Goal: Information Seeking & Learning: Learn about a topic

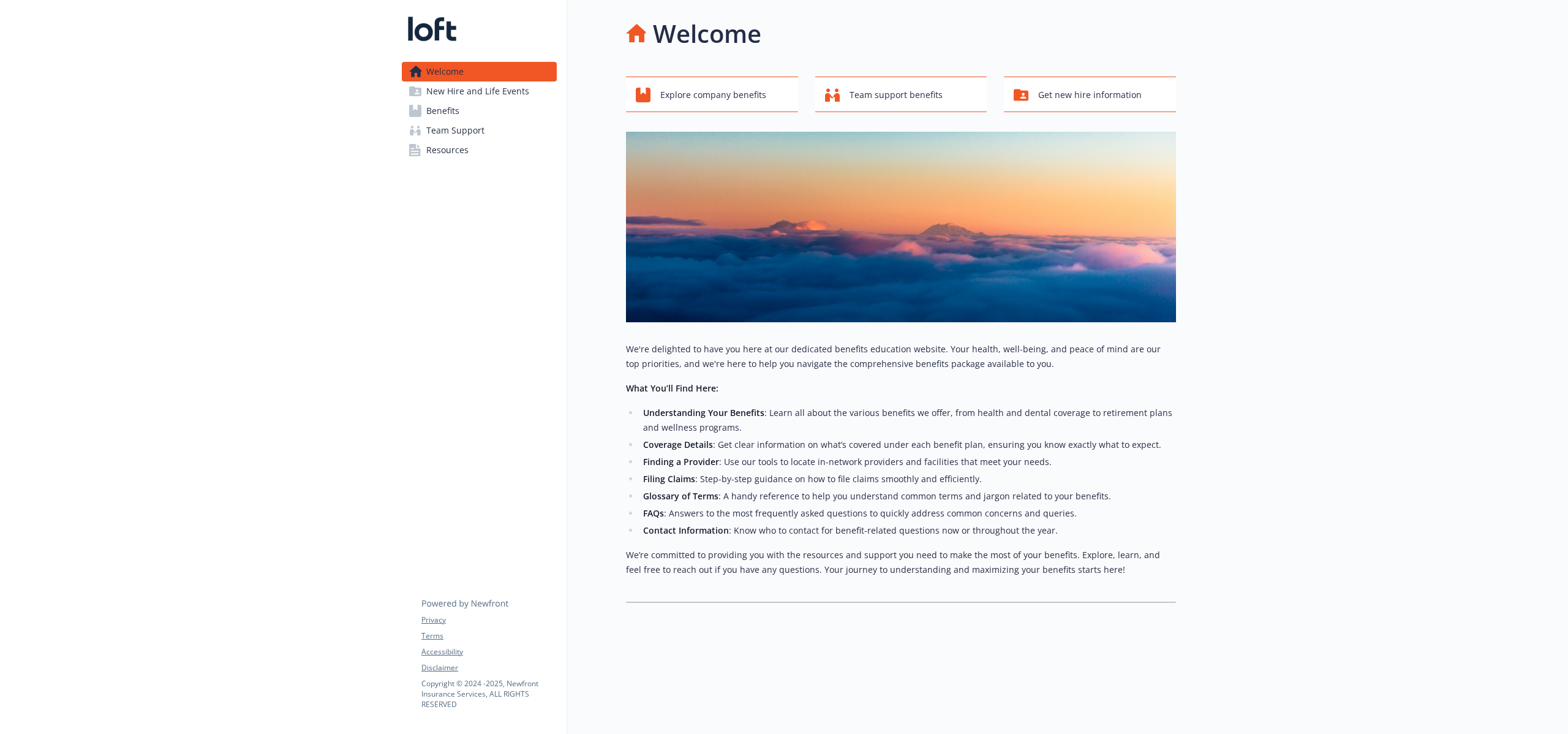
click at [471, 102] on link "Benefits" at bounding box center [479, 111] width 155 height 20
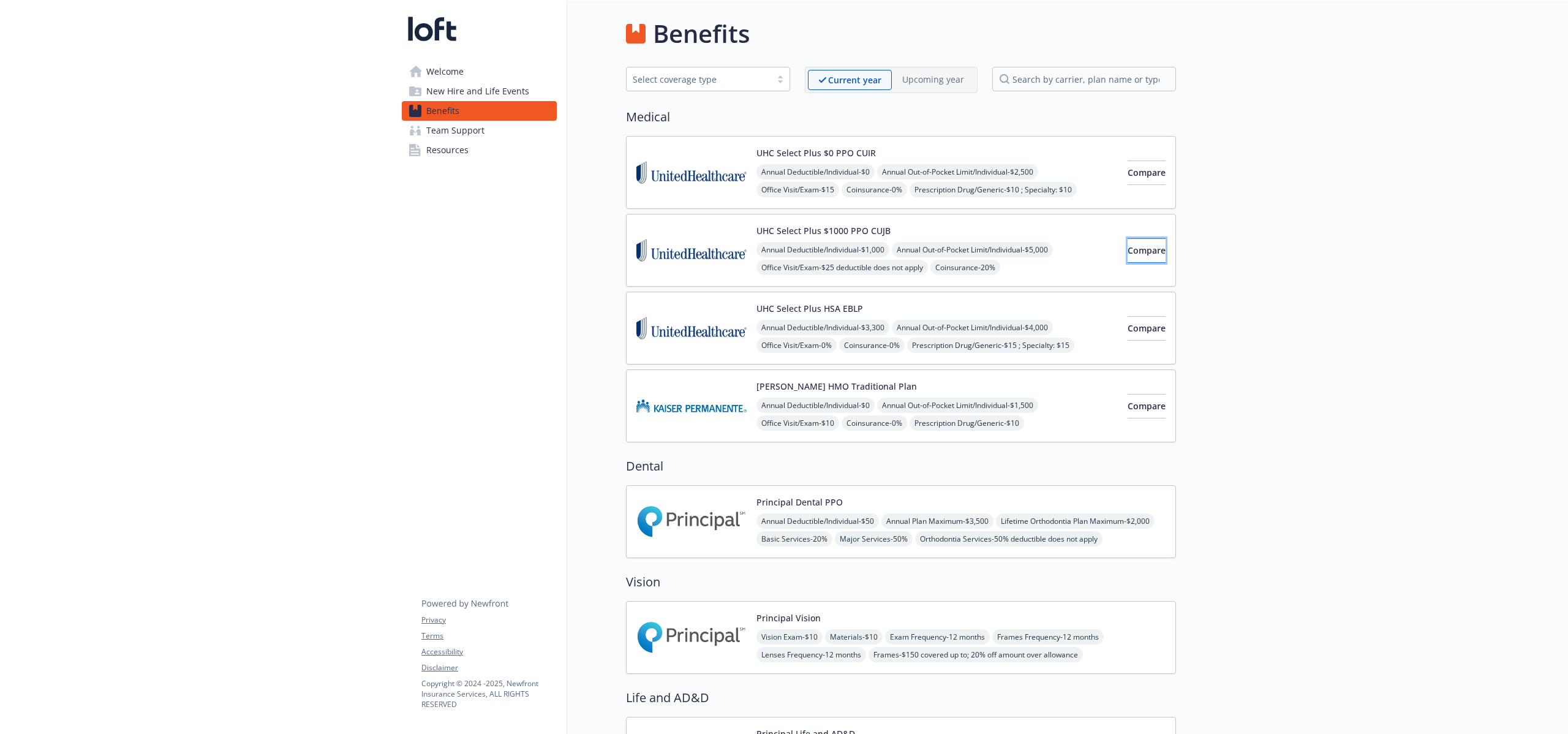
click at [1129, 242] on button "Compare" at bounding box center [1146, 251] width 38 height 25
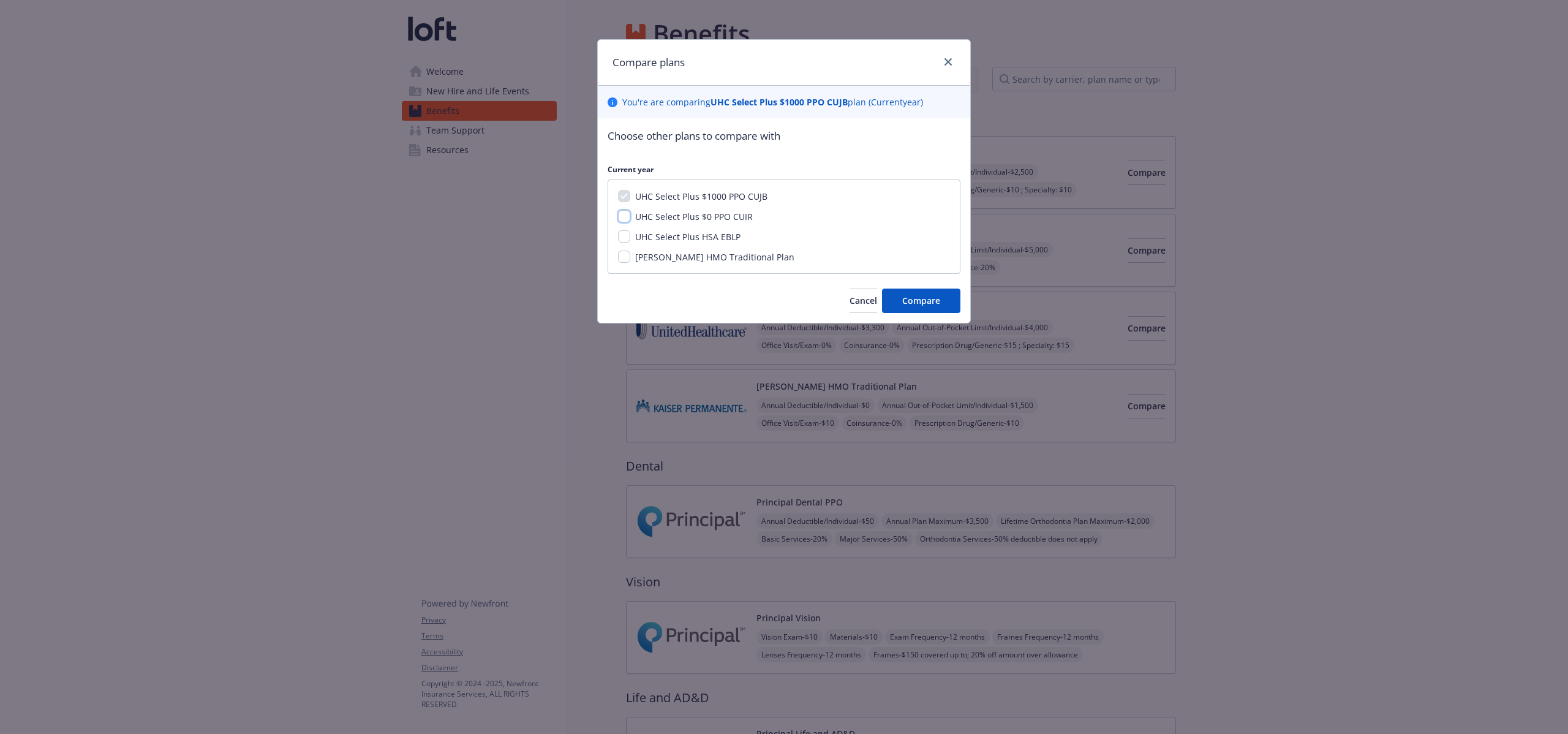
click at [625, 212] on input "UHC Select Plus $0 PPO CUIR" at bounding box center [624, 216] width 12 height 12
checkbox input "true"
click at [927, 303] on span "Compare" at bounding box center [921, 300] width 38 height 12
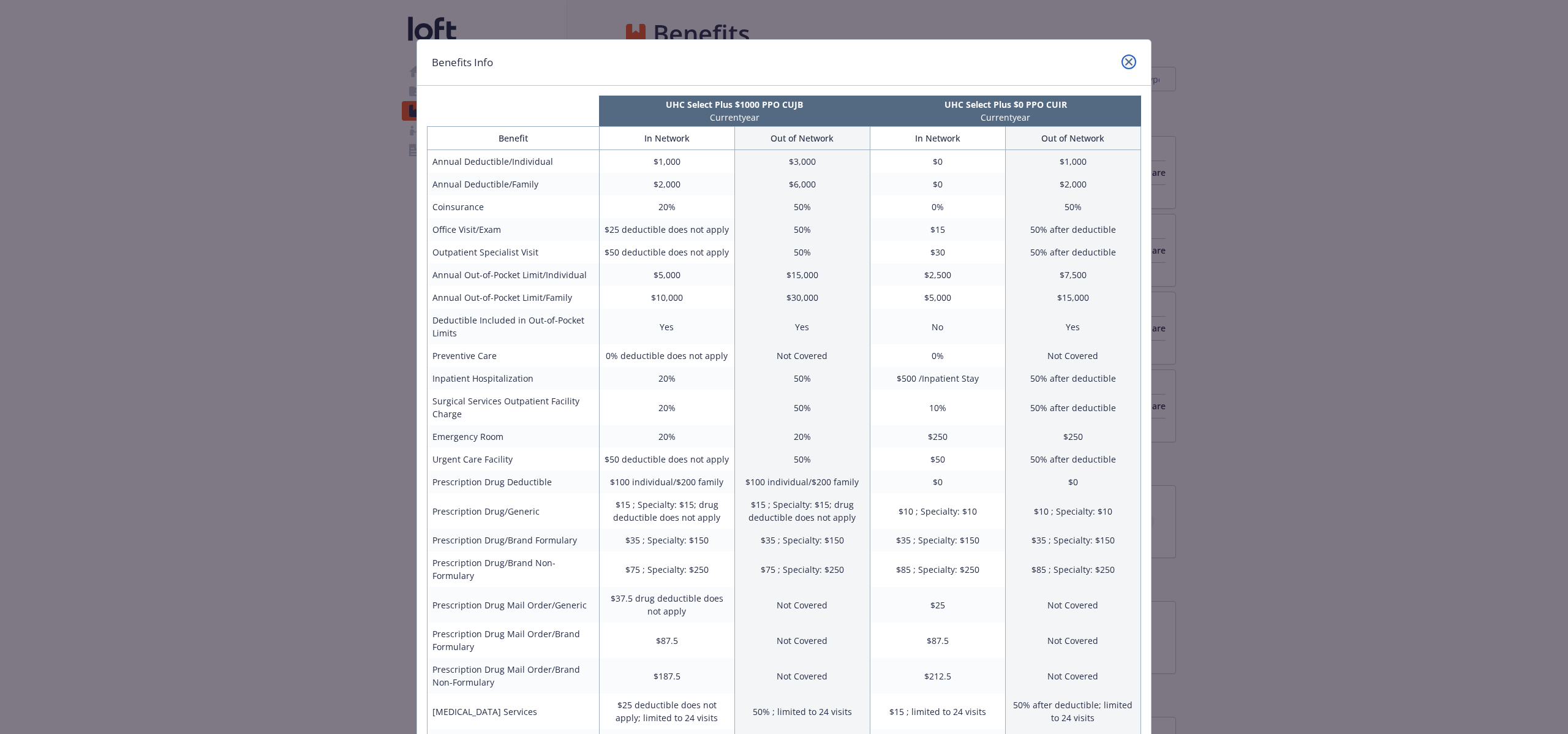
click at [1125, 63] on icon "close" at bounding box center [1129, 62] width 7 height 7
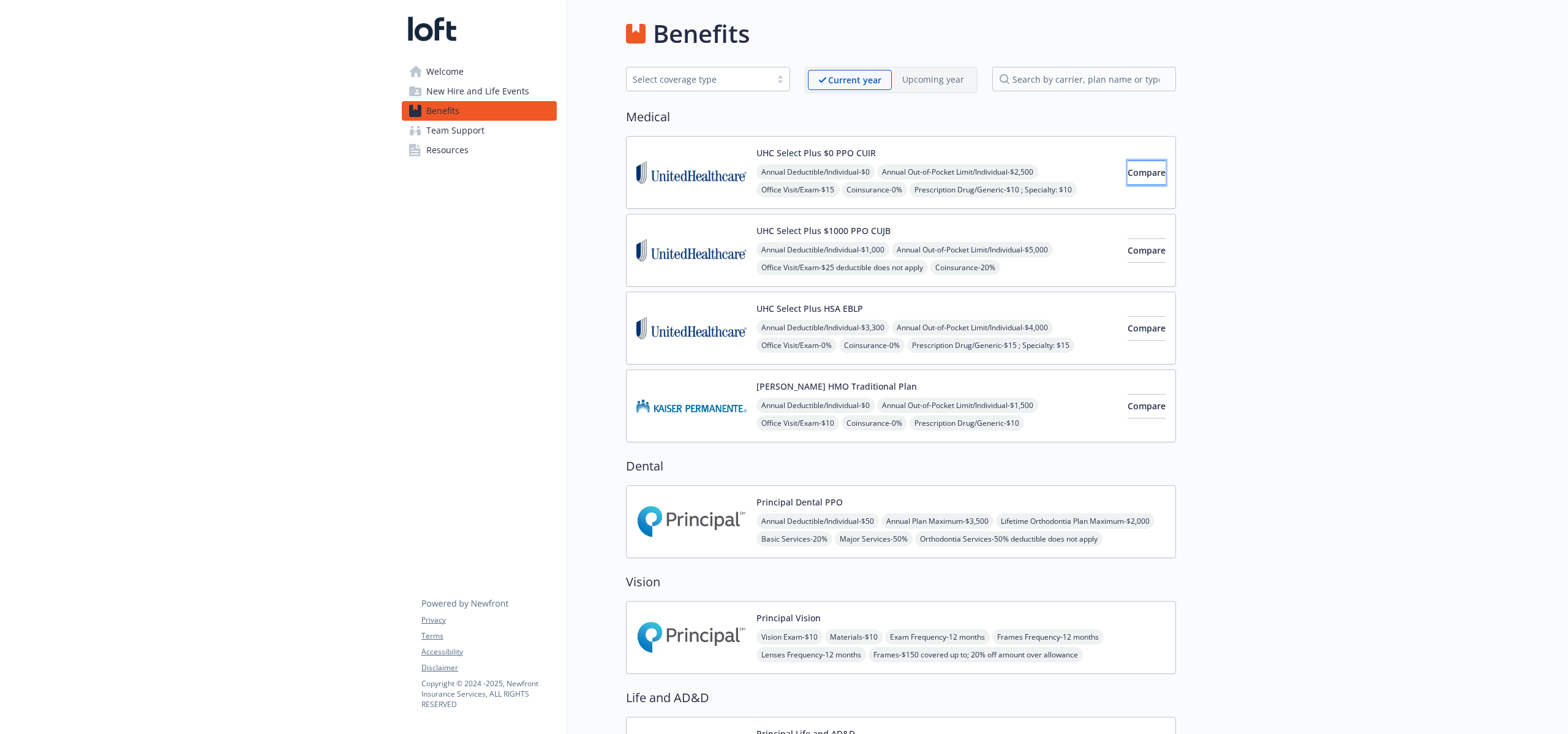
click at [1128, 178] on button "Compare" at bounding box center [1146, 173] width 38 height 25
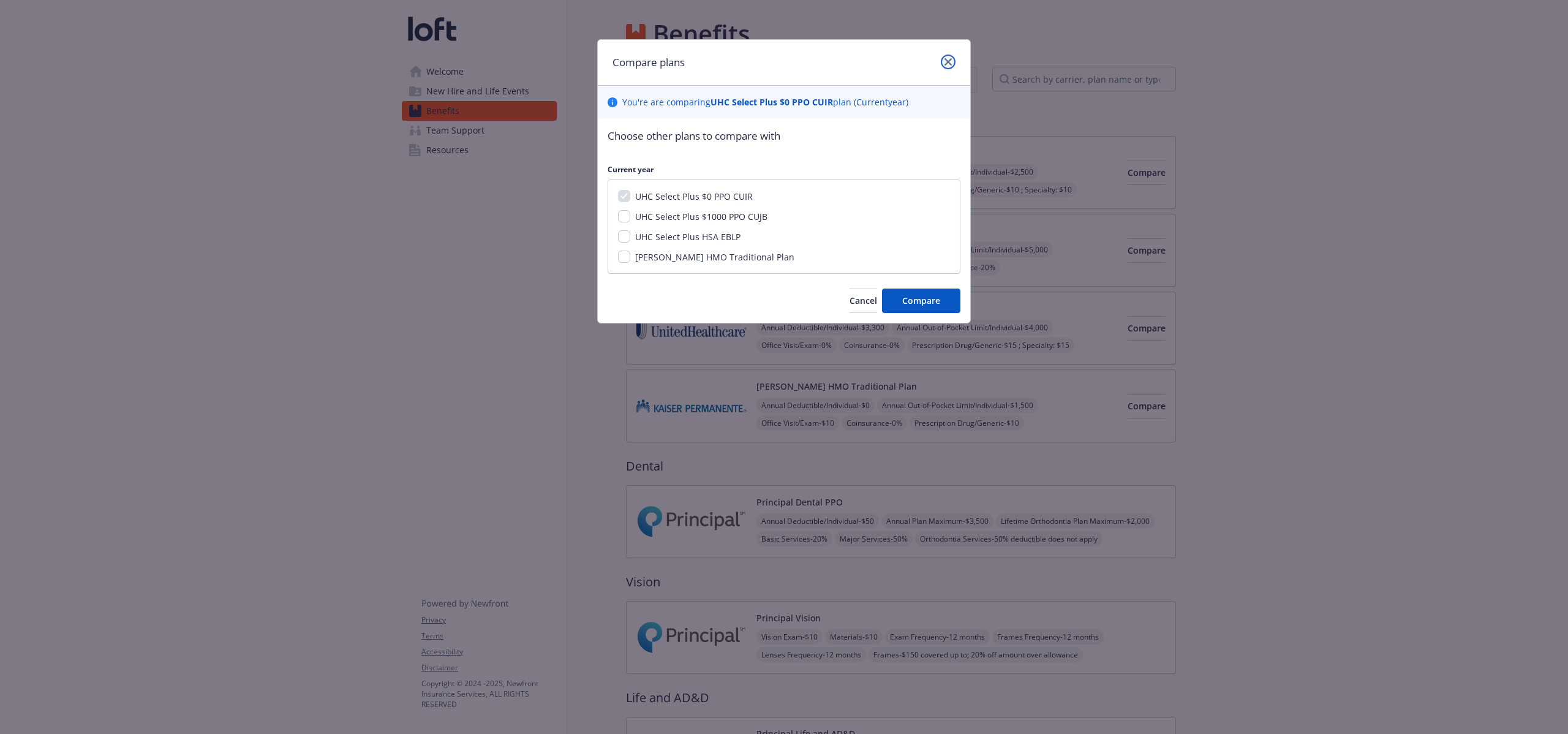
click at [948, 66] on link "close" at bounding box center [948, 62] width 15 height 15
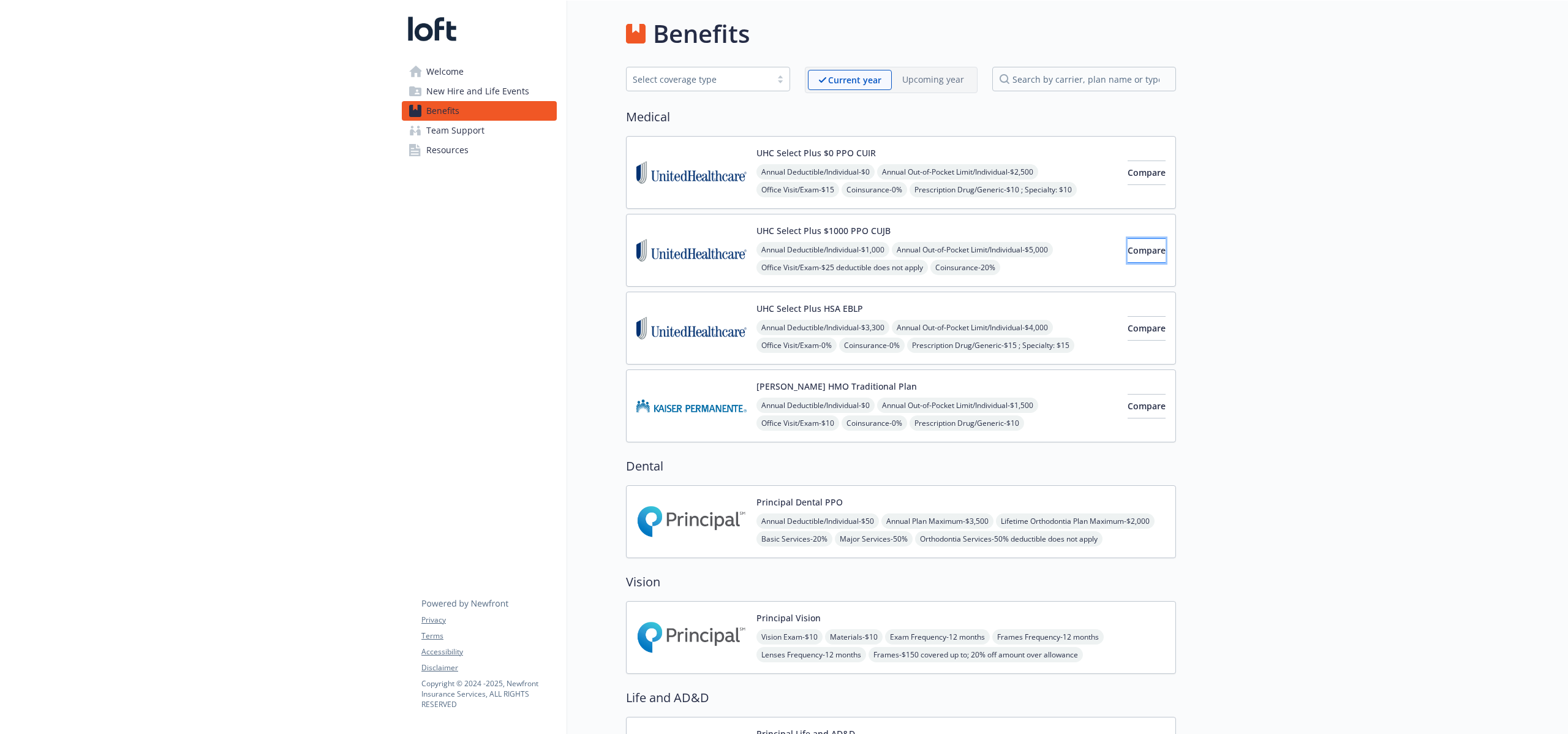
click at [1128, 253] on span "Compare" at bounding box center [1146, 250] width 38 height 12
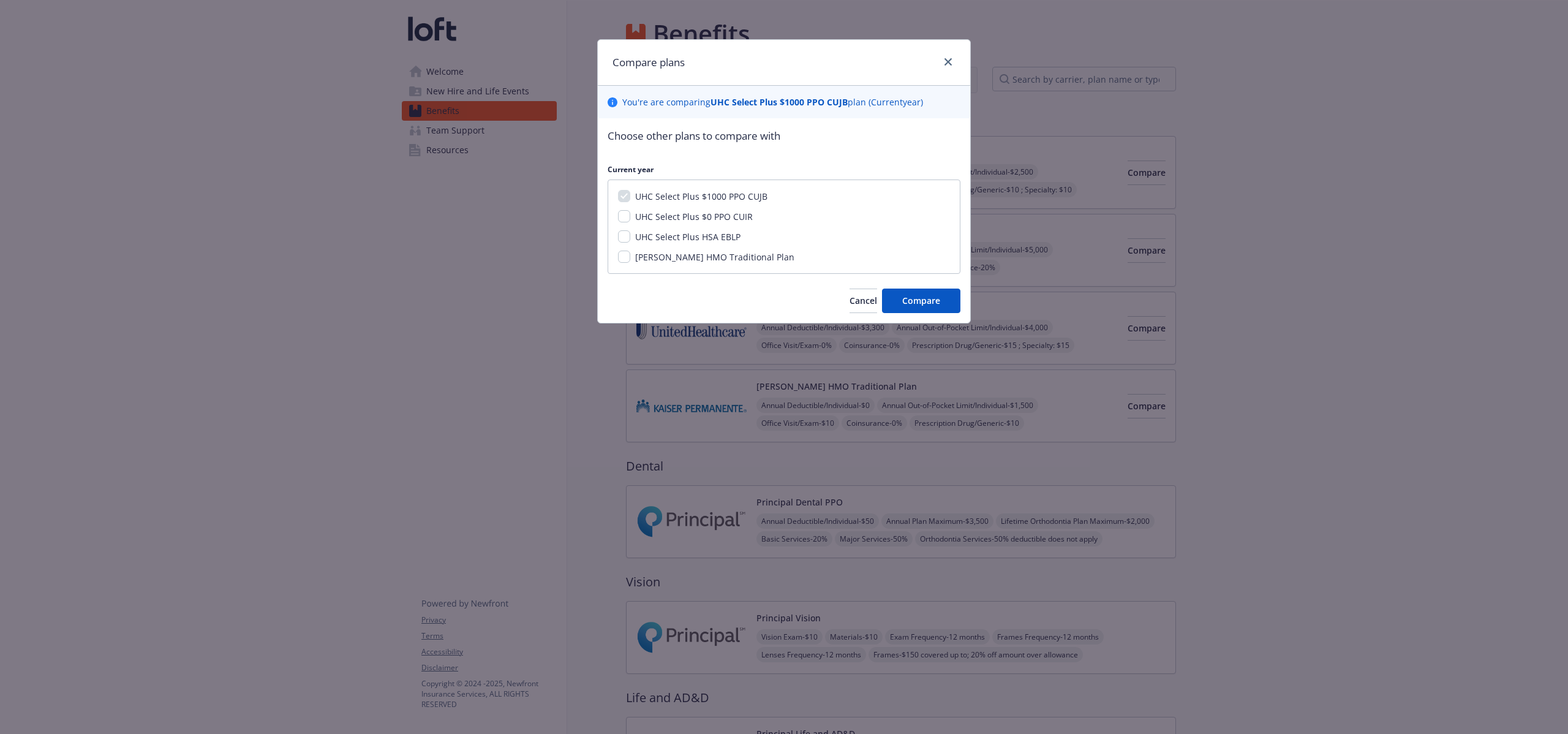
drag, startPoint x: 687, startPoint y: 215, endPoint x: 789, endPoint y: 261, distance: 111.9
click at [687, 215] on span "UHC Select Plus $0 PPO CUIR" at bounding box center [694, 216] width 118 height 12
click at [630, 215] on input "UHC Select Plus $0 PPO CUIR" at bounding box center [624, 216] width 12 height 12
checkbox input "true"
click at [899, 300] on button "Compare" at bounding box center [921, 301] width 79 height 25
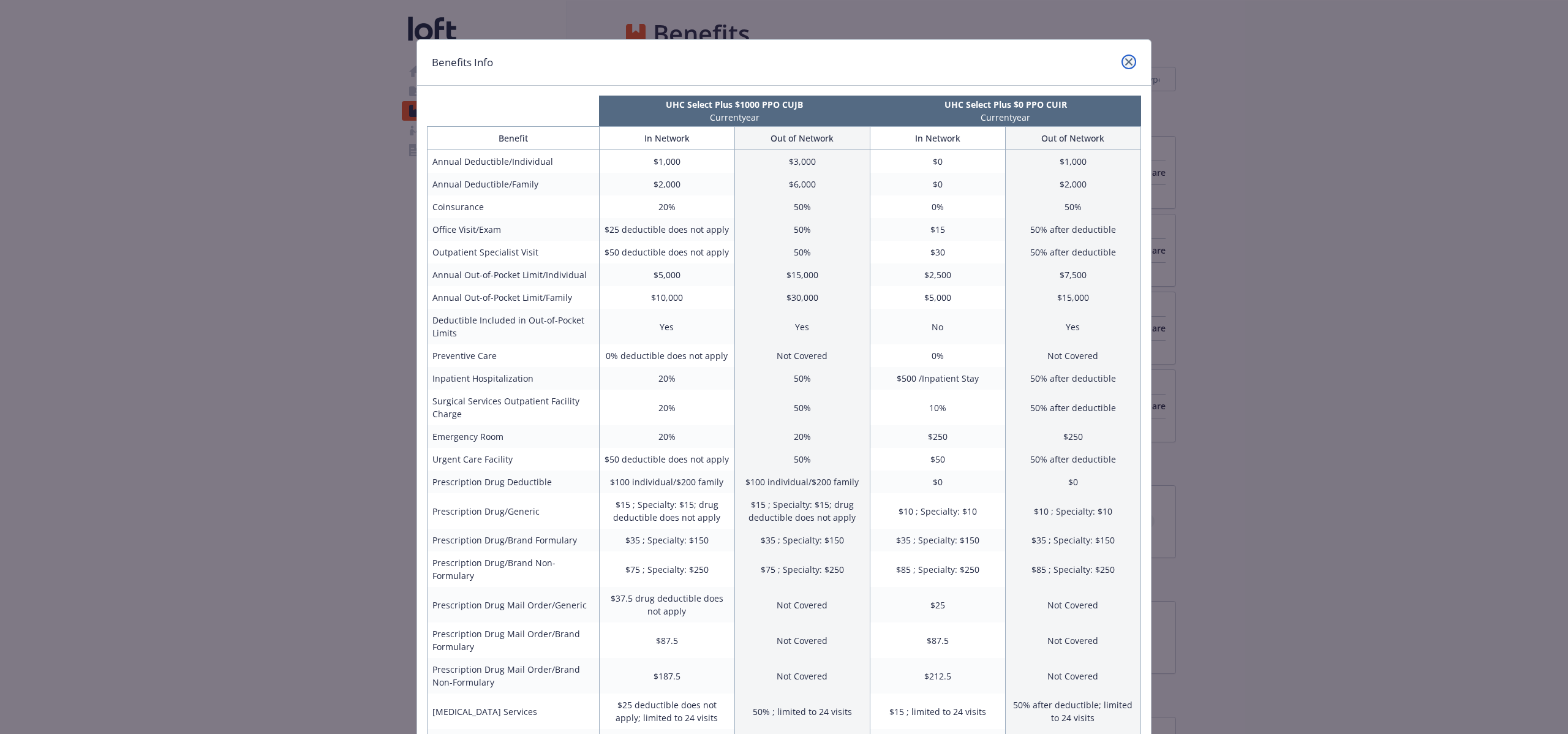
click at [1125, 63] on icon "close" at bounding box center [1129, 62] width 7 height 7
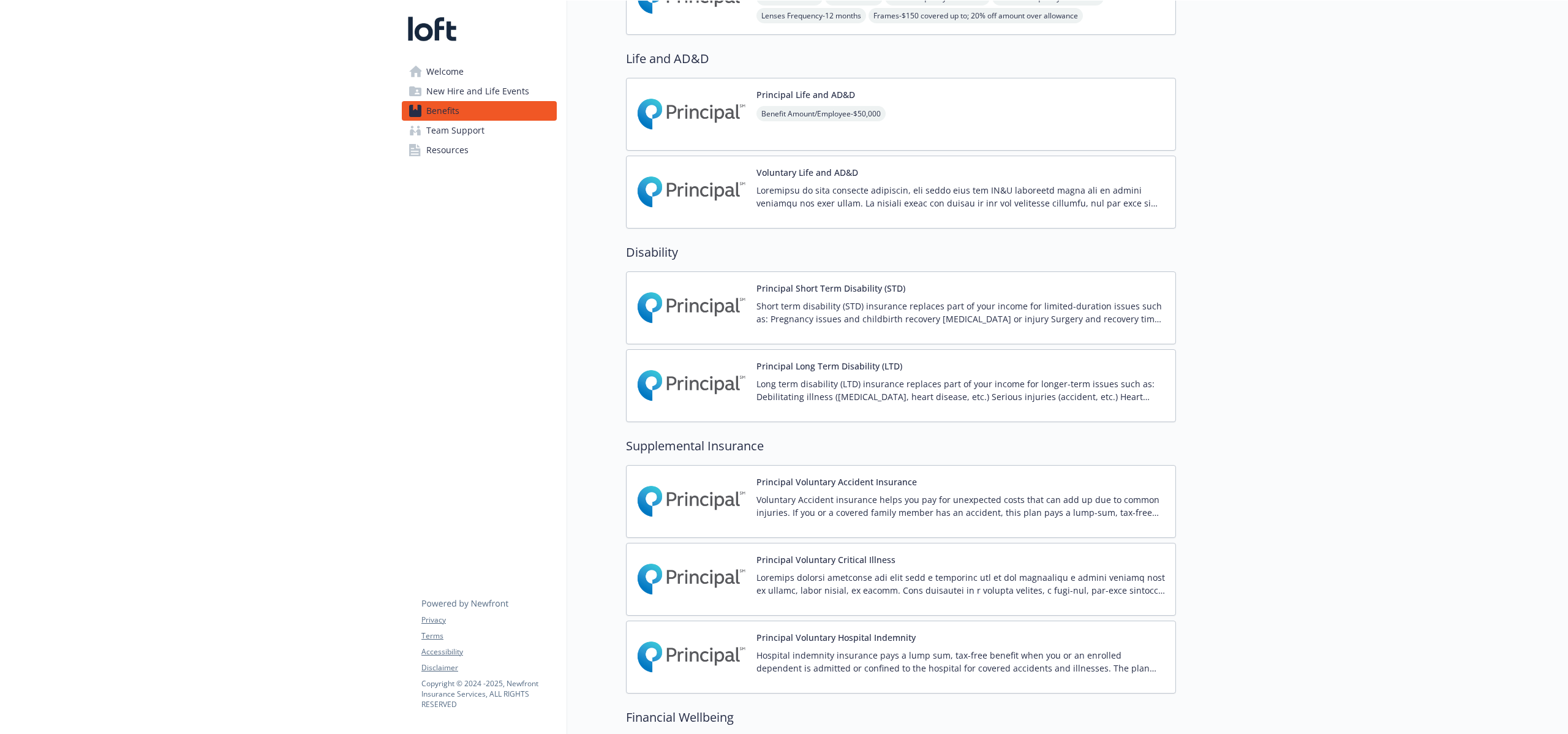
scroll to position [898, 0]
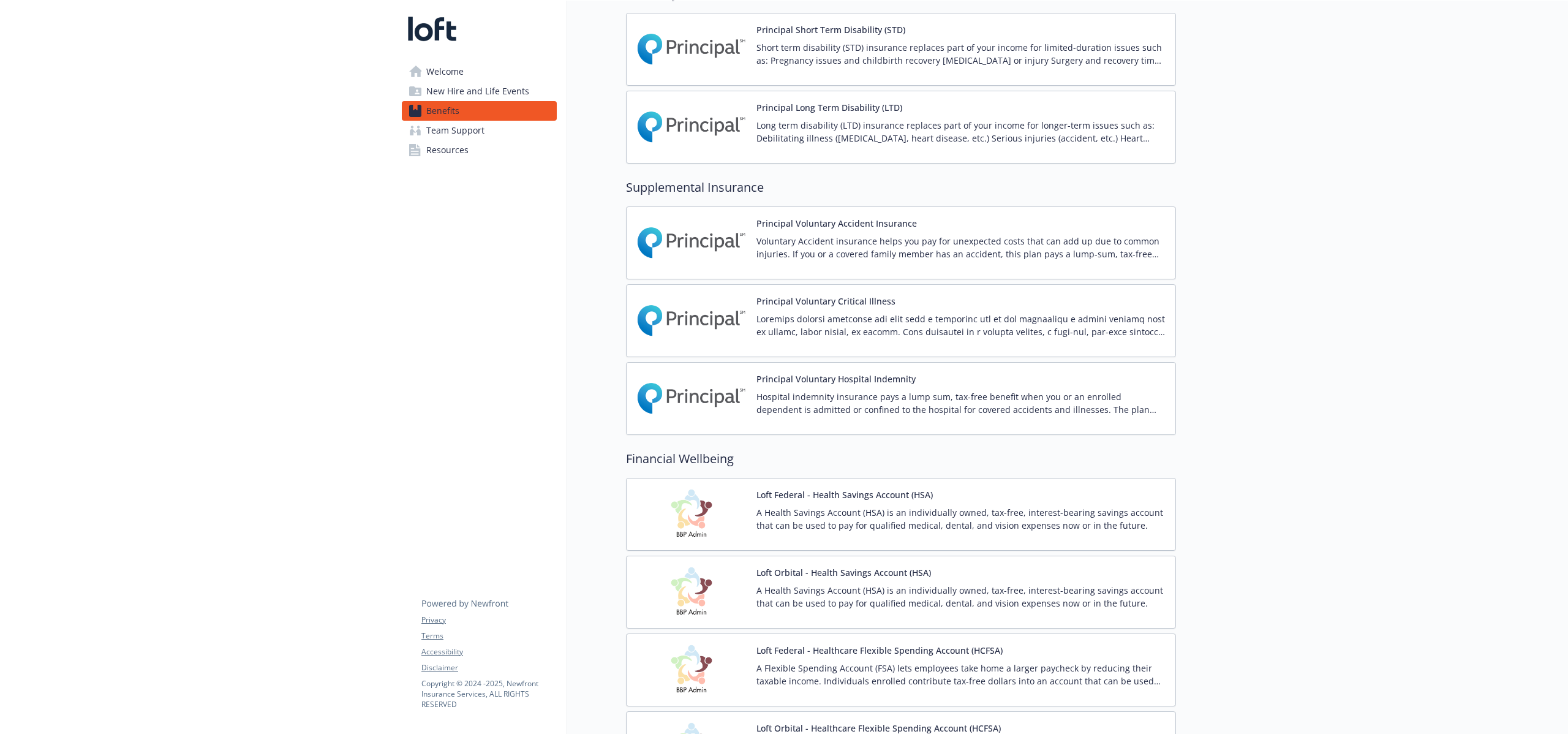
click at [941, 237] on p "Voluntary Accident insurance helps you pay for unexpected costs that can add up…" at bounding box center [960, 248] width 409 height 26
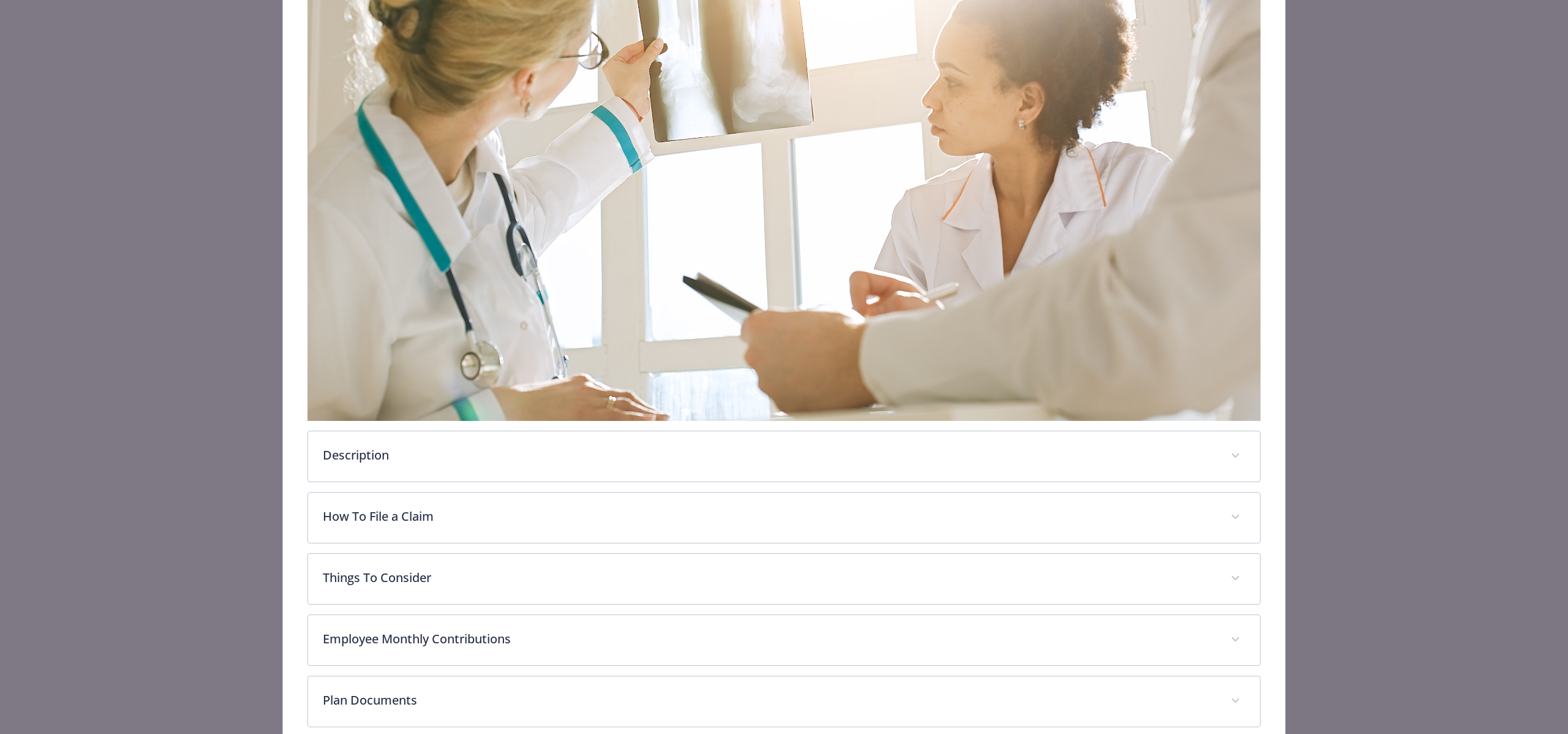
scroll to position [381, 0]
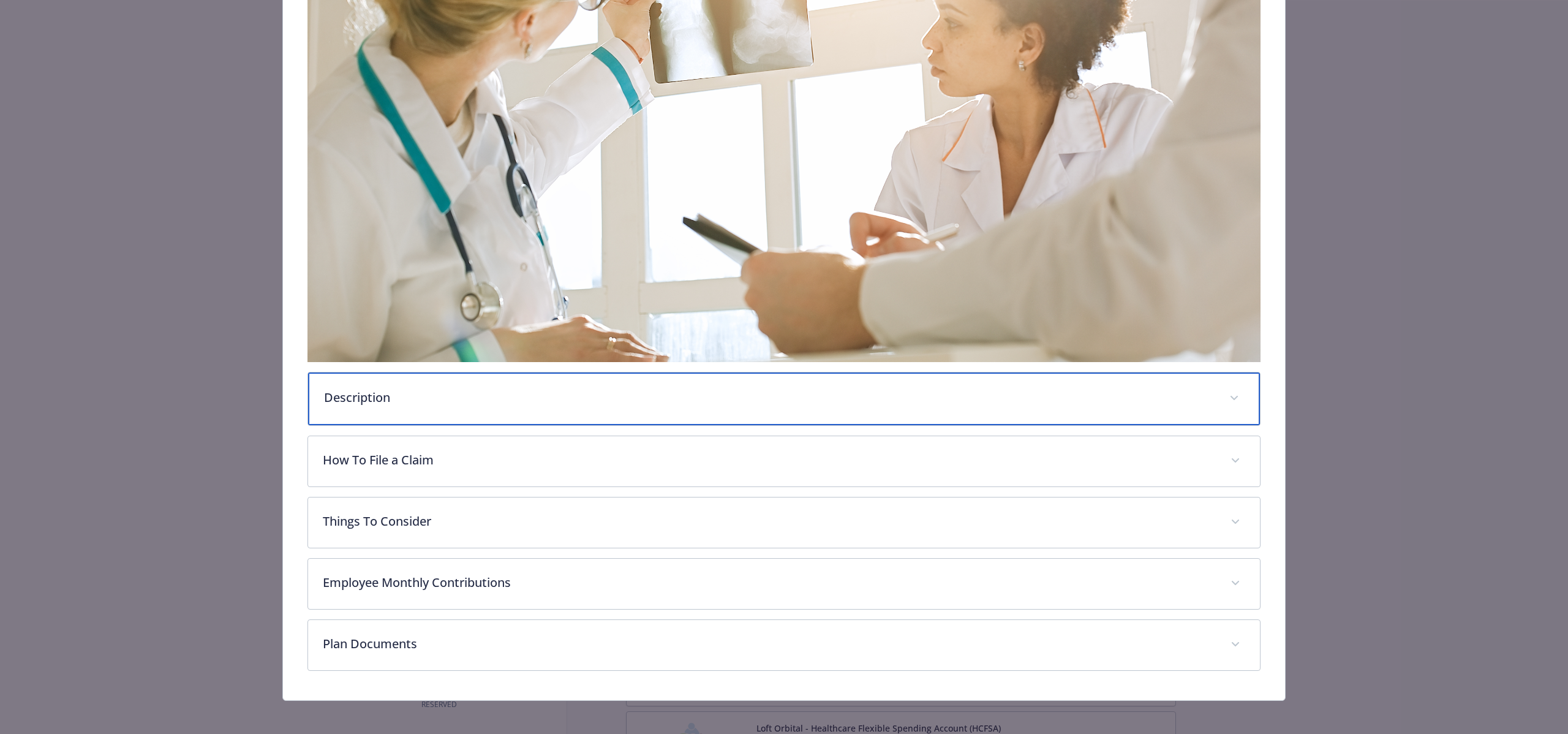
click at [567, 401] on p "Description" at bounding box center [769, 398] width 891 height 19
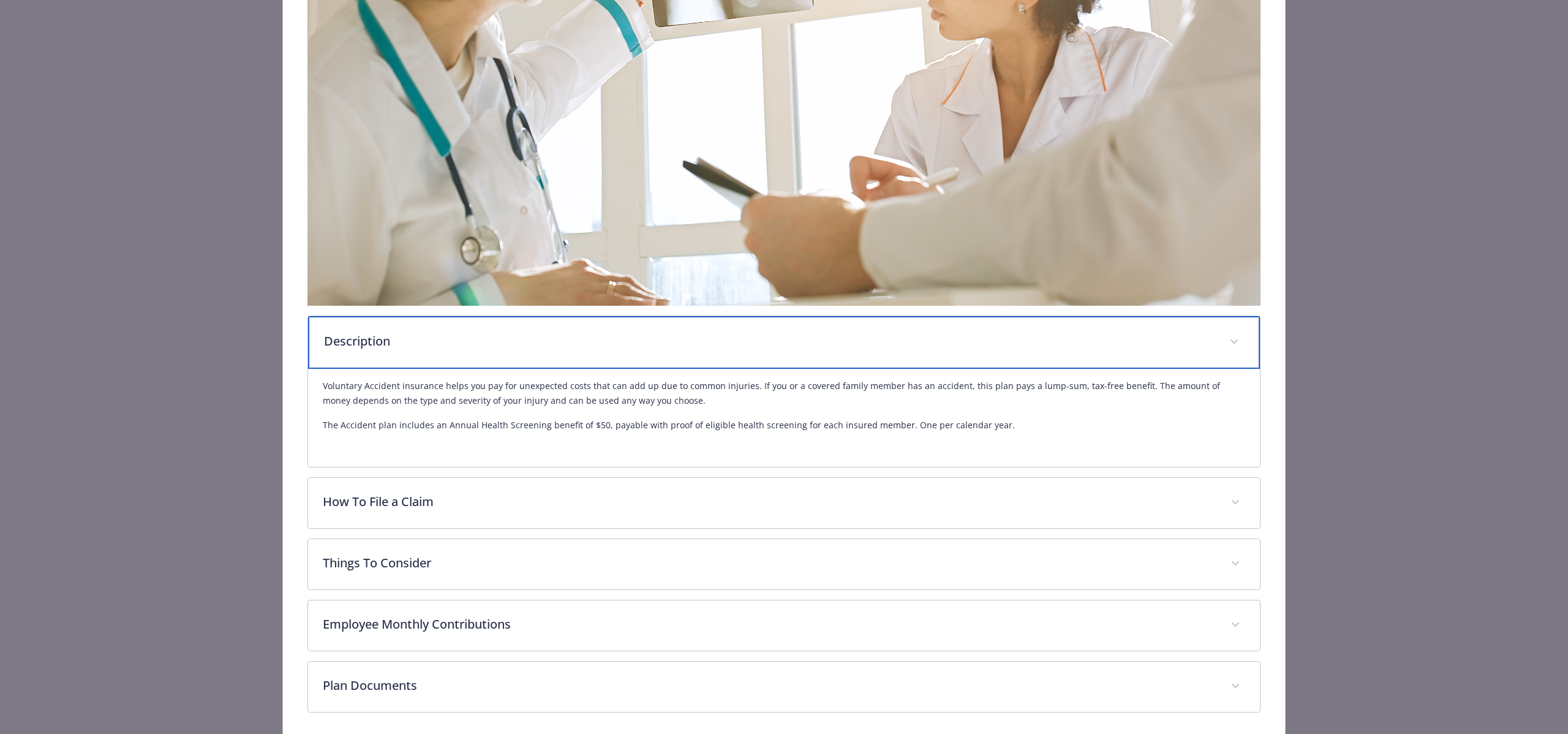
scroll to position [481, 0]
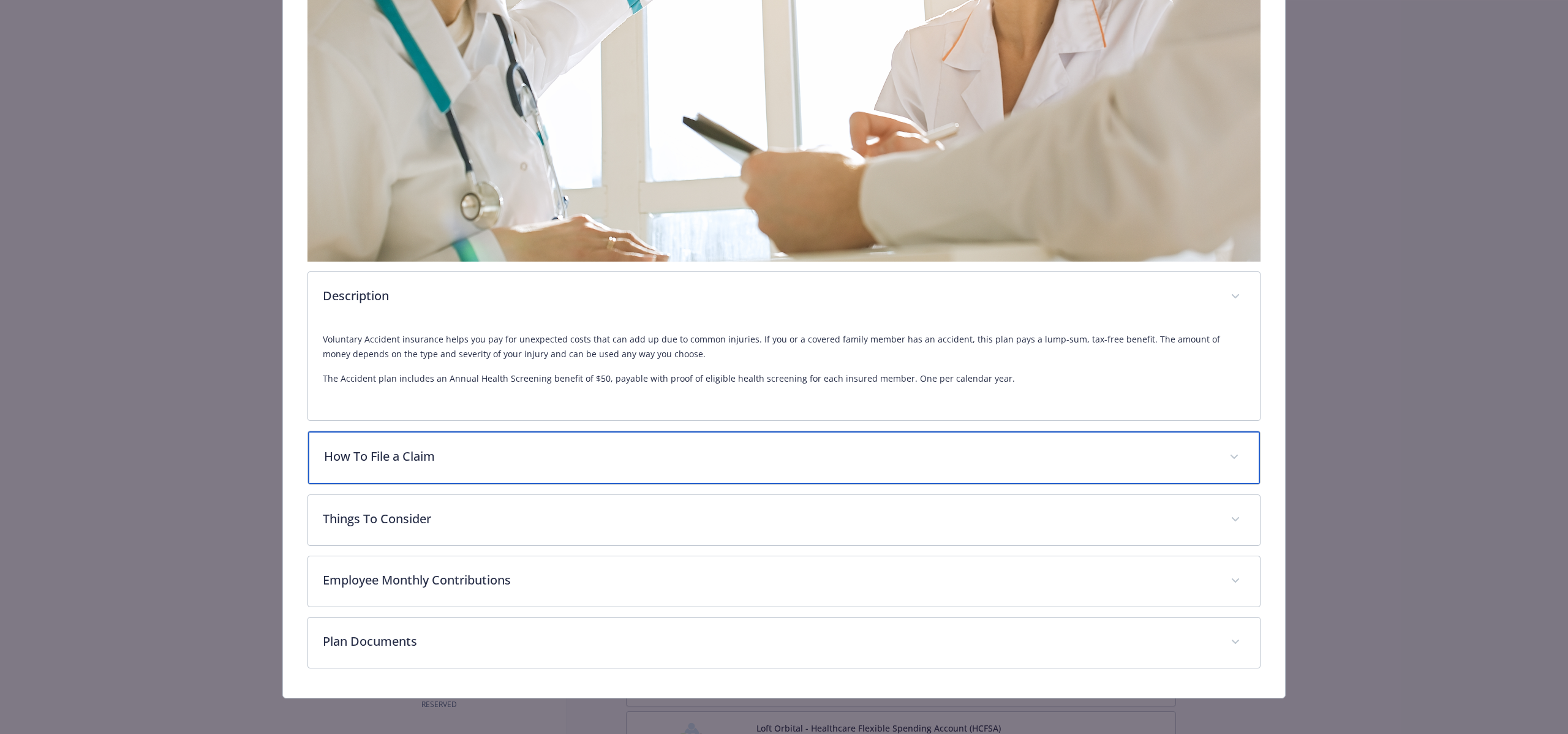
drag, startPoint x: 561, startPoint y: 437, endPoint x: 577, endPoint y: 430, distance: 17.5
click at [561, 437] on div "How To File a Claim" at bounding box center [784, 457] width 952 height 53
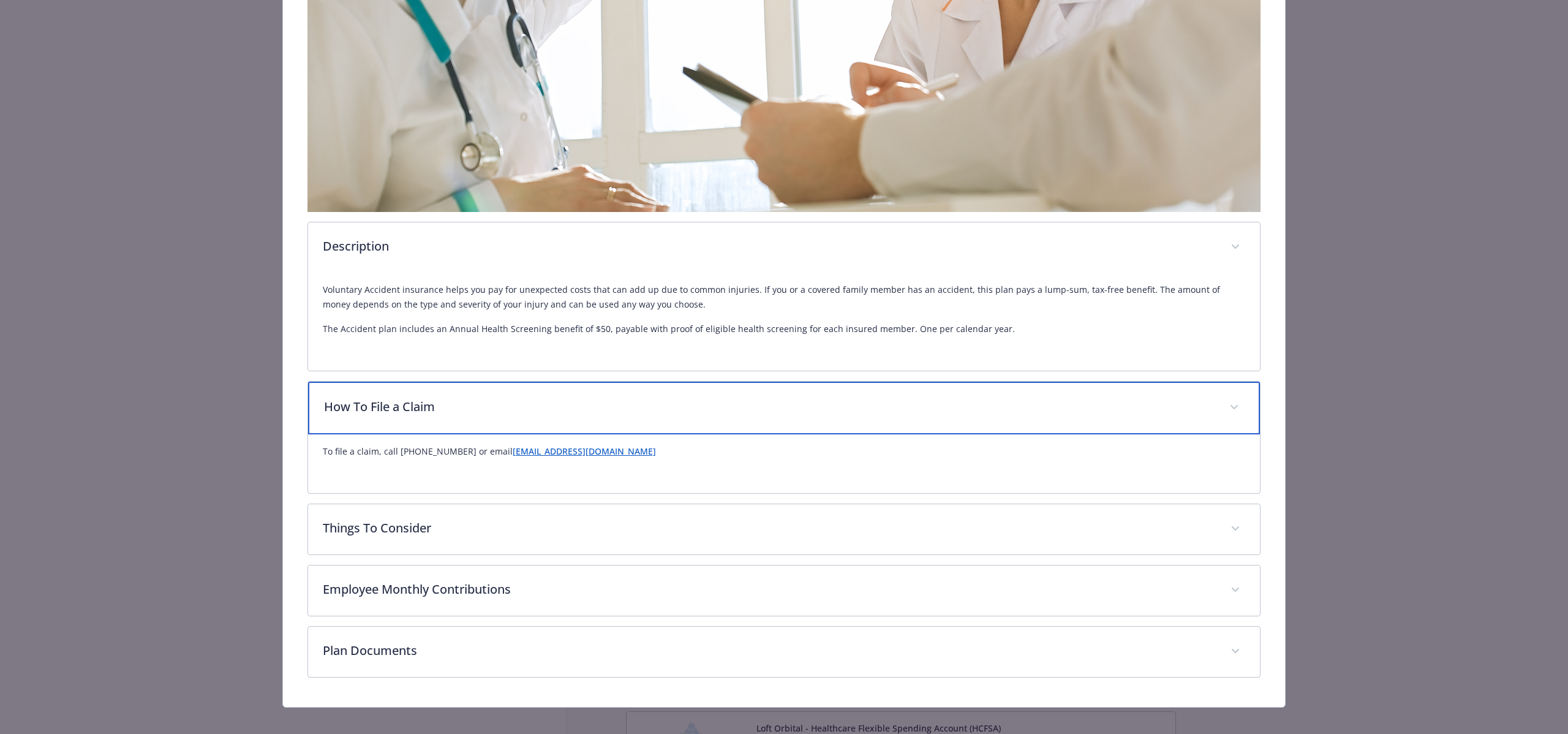
scroll to position [540, 0]
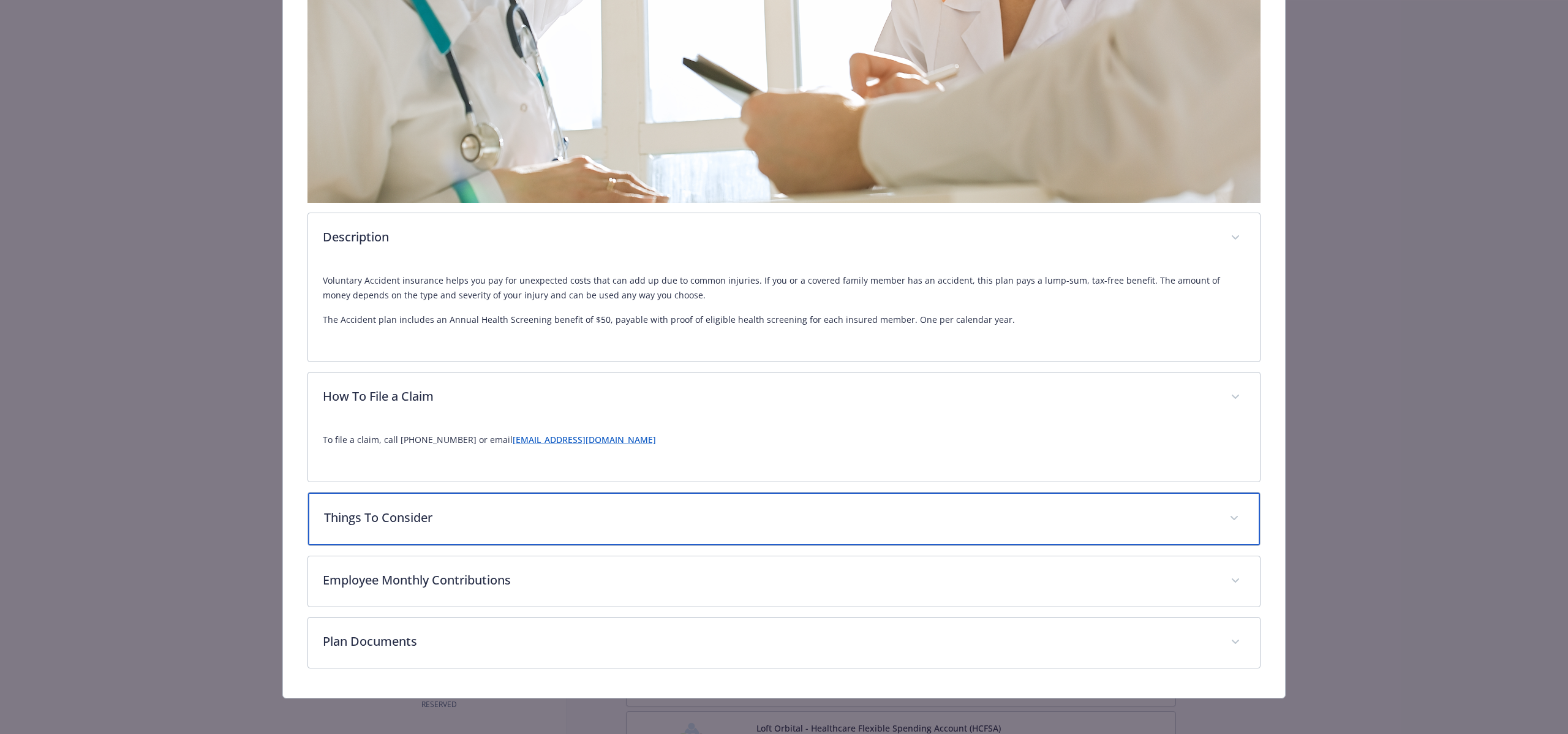
click at [562, 504] on div "Things To Consider" at bounding box center [784, 518] width 952 height 53
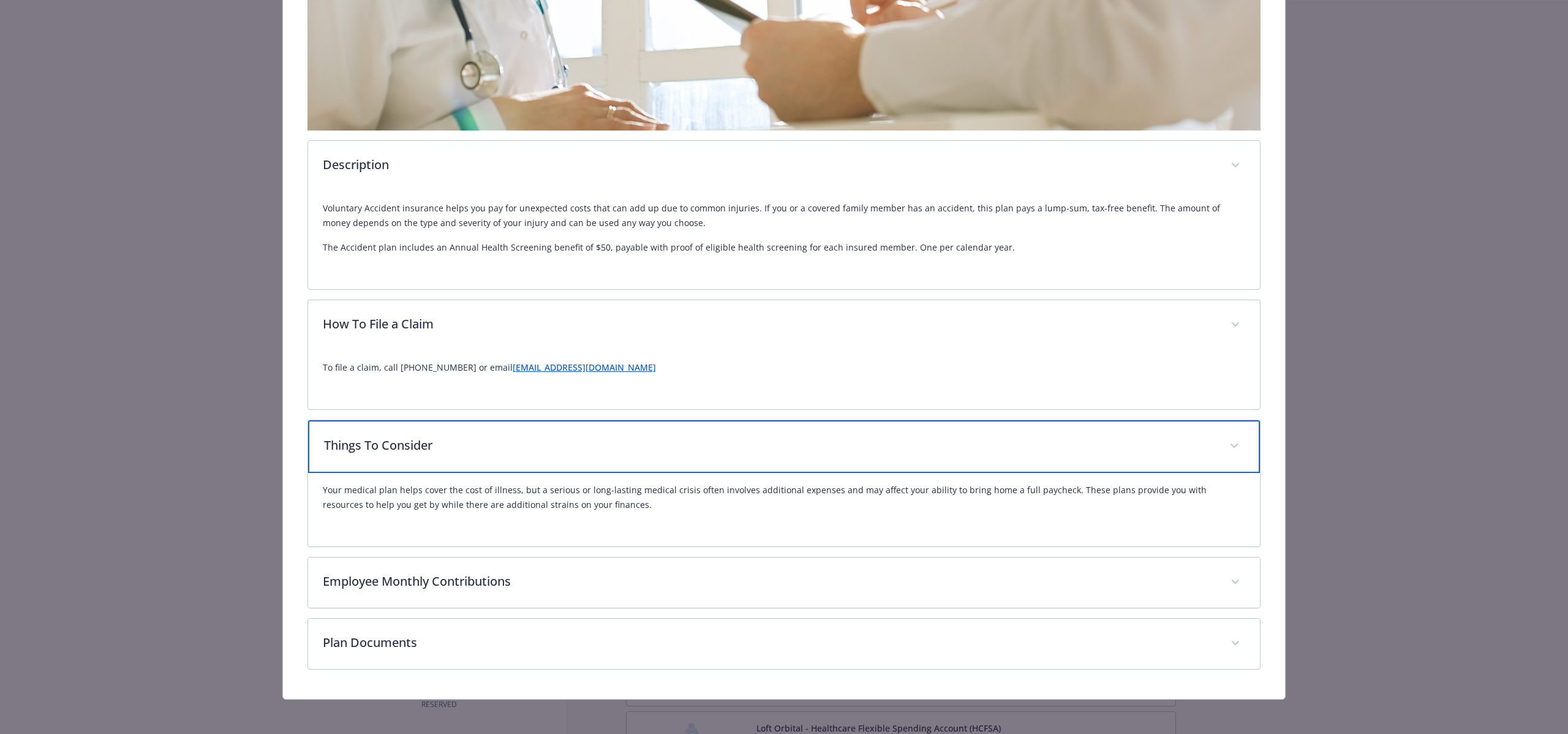
scroll to position [614, 0]
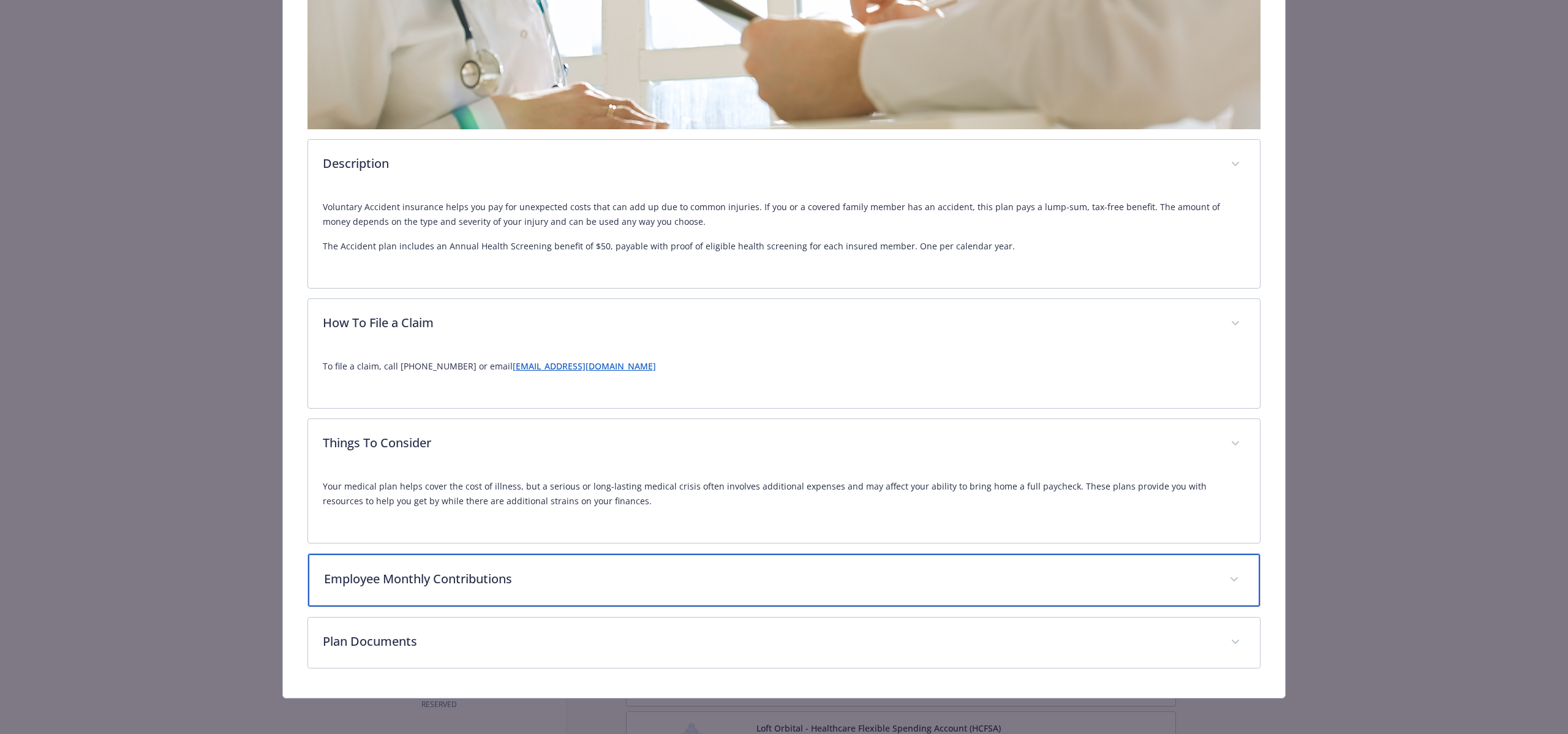
click at [608, 557] on div "Employee Monthly Contributions" at bounding box center [784, 580] width 952 height 53
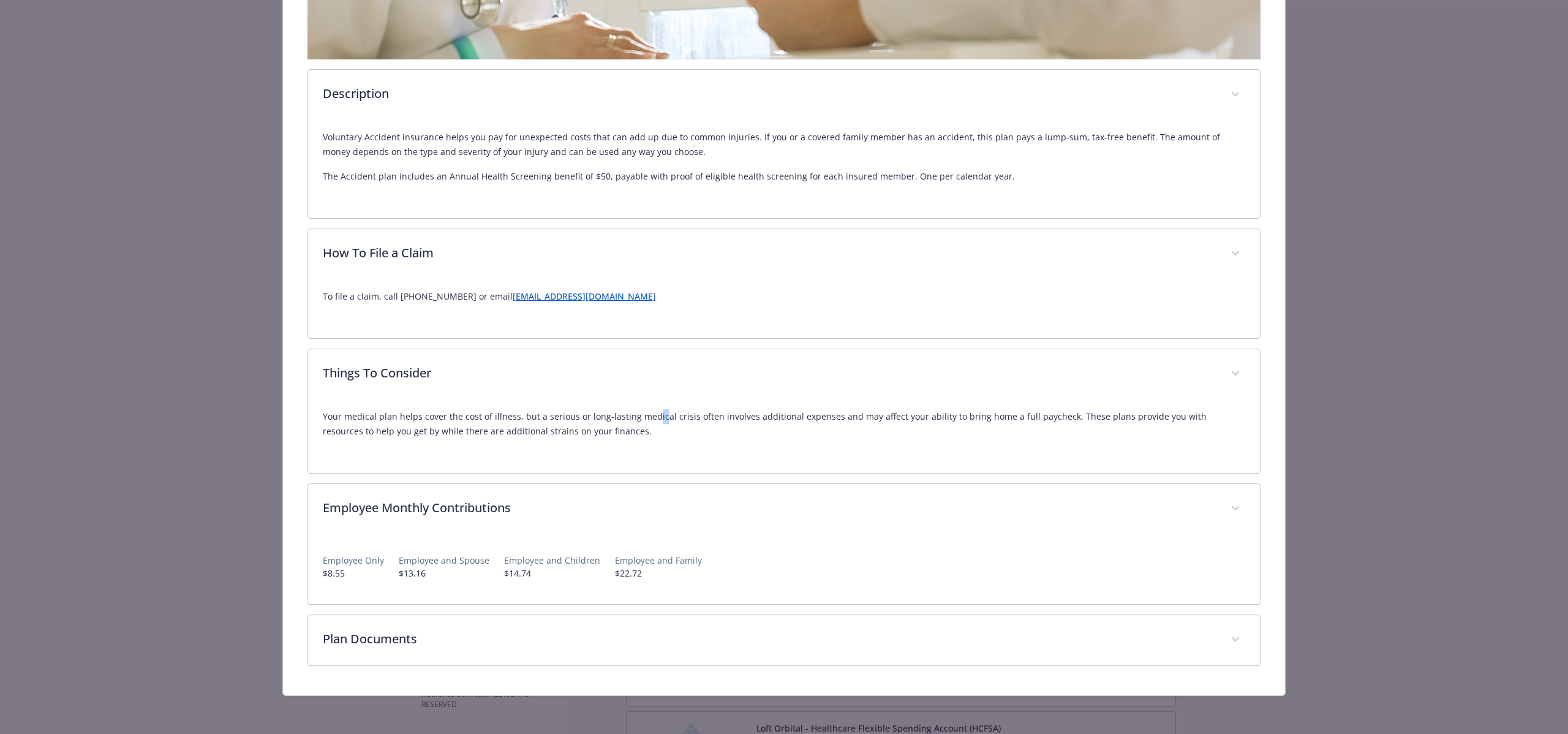
scroll to position [681, 0]
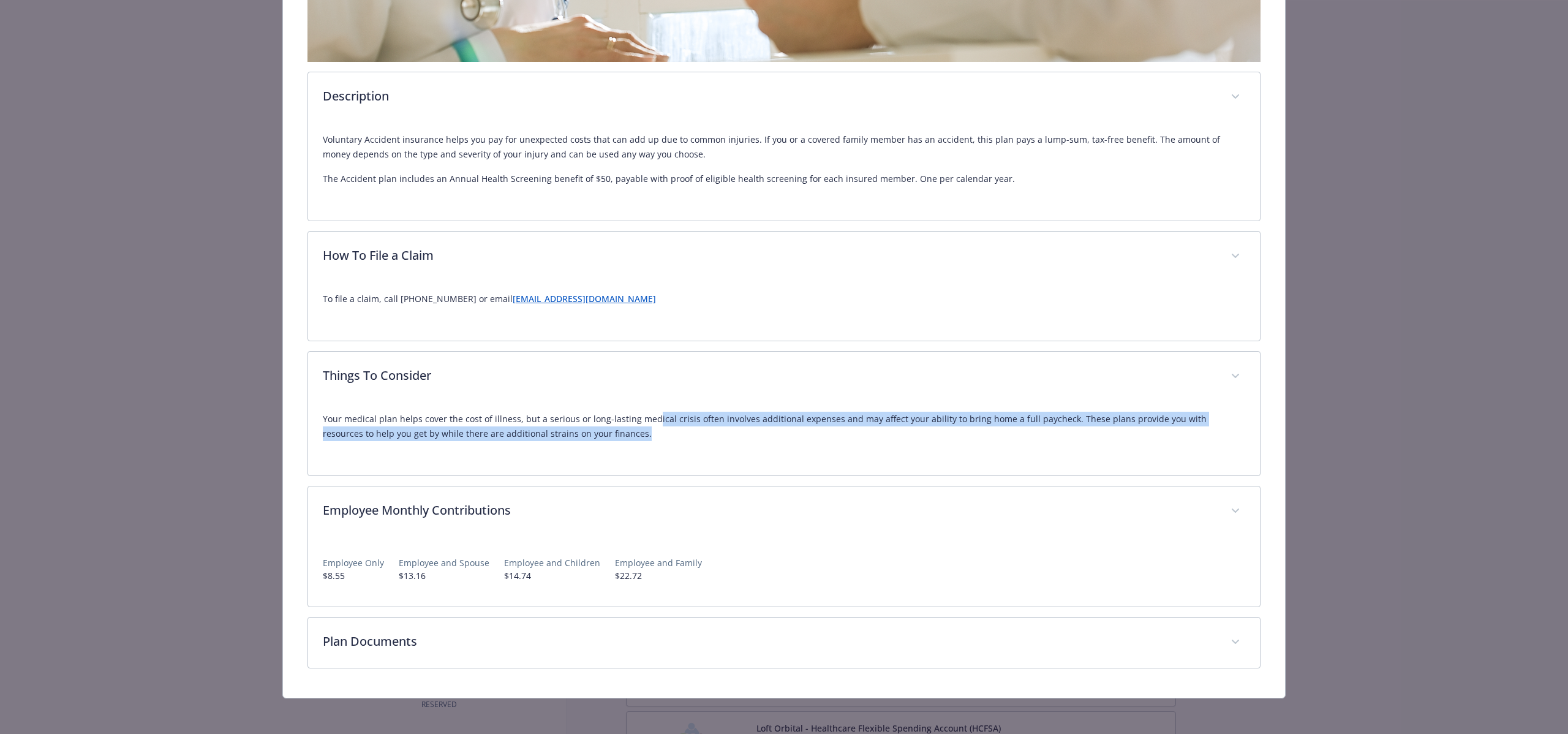
drag, startPoint x: 746, startPoint y: 408, endPoint x: 947, endPoint y: 423, distance: 201.6
click at [947, 423] on p "Your medical plan helps cover the cost of illness, but a serious or long-lastin…" at bounding box center [784, 426] width 923 height 29
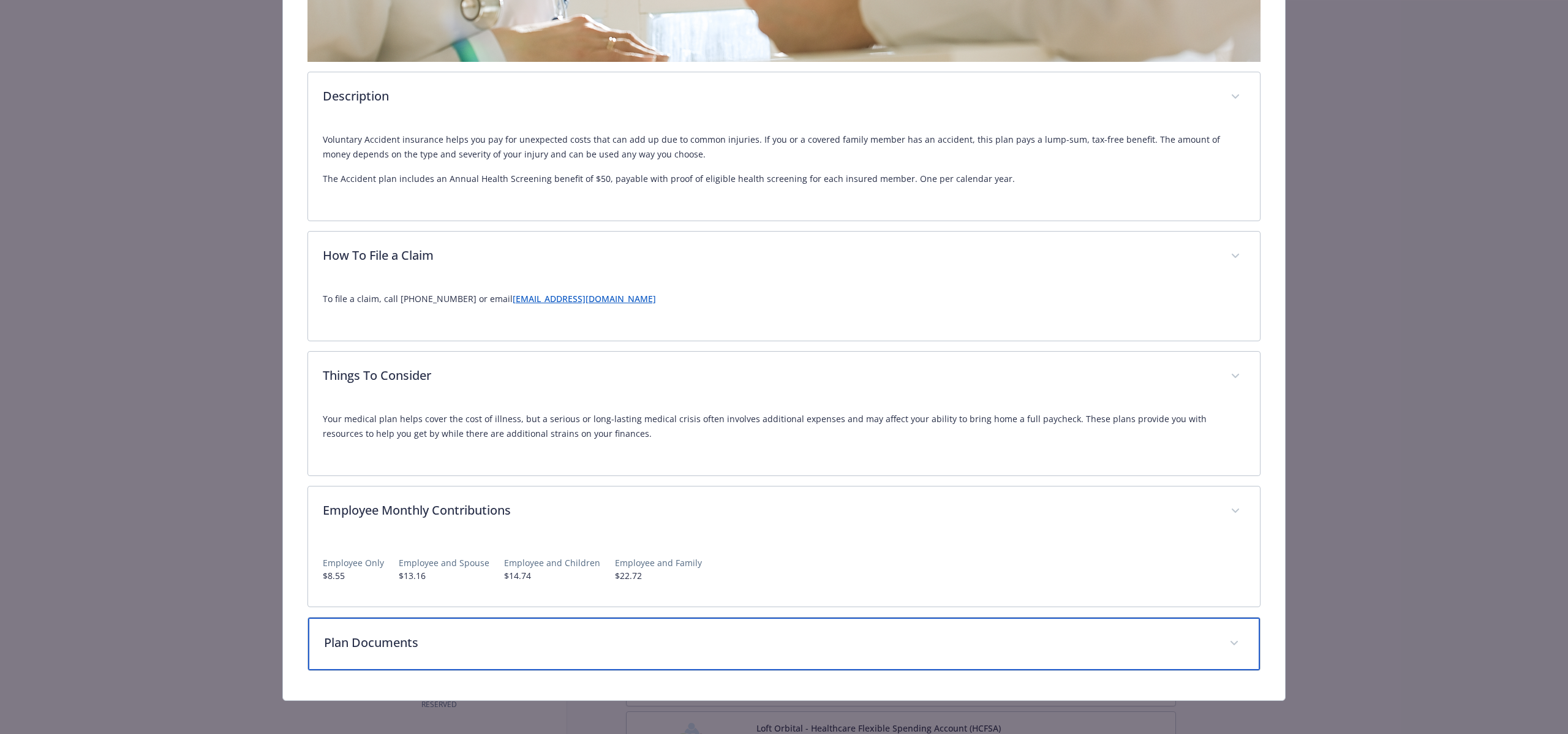
click at [506, 652] on div "Plan Documents" at bounding box center [784, 644] width 952 height 53
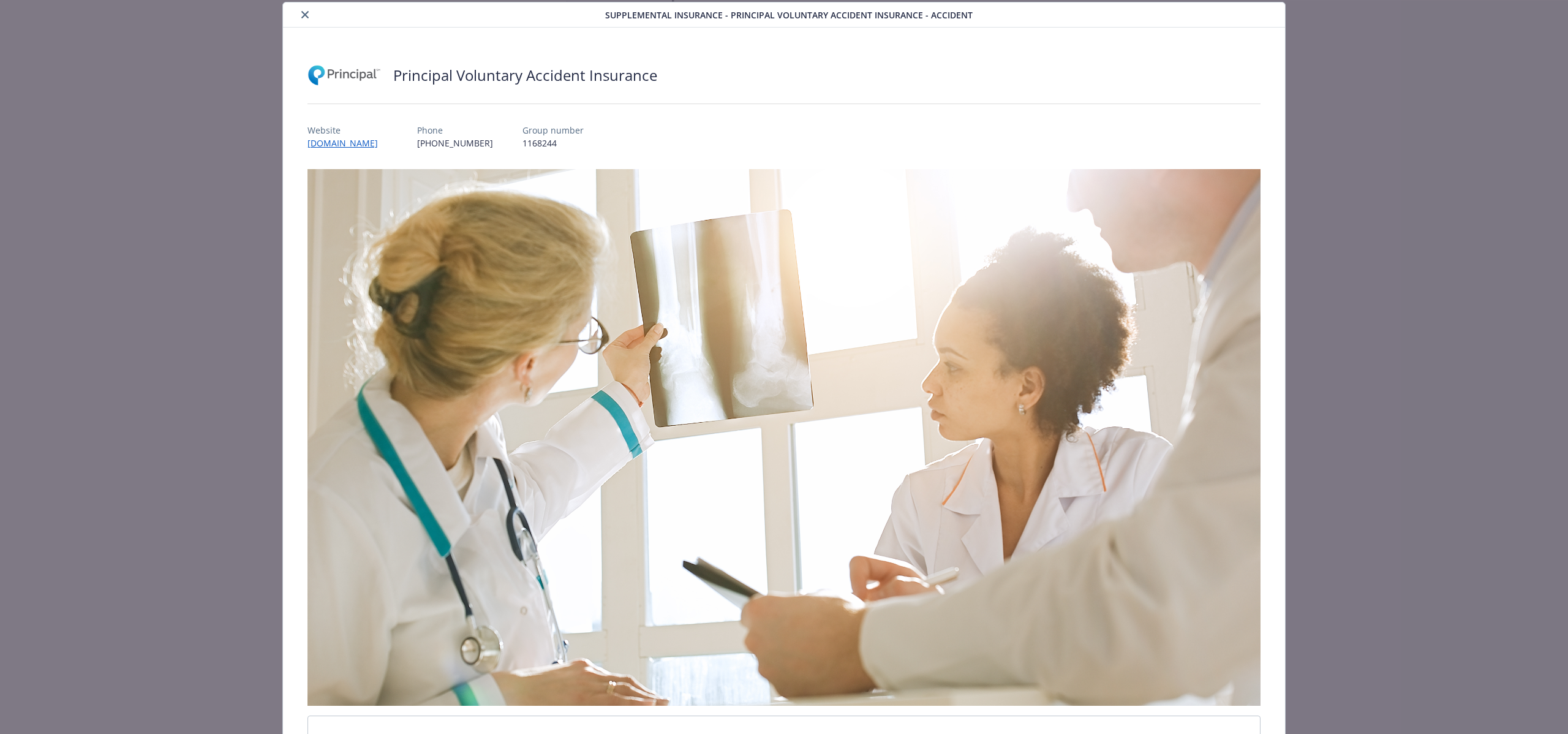
scroll to position [0, 0]
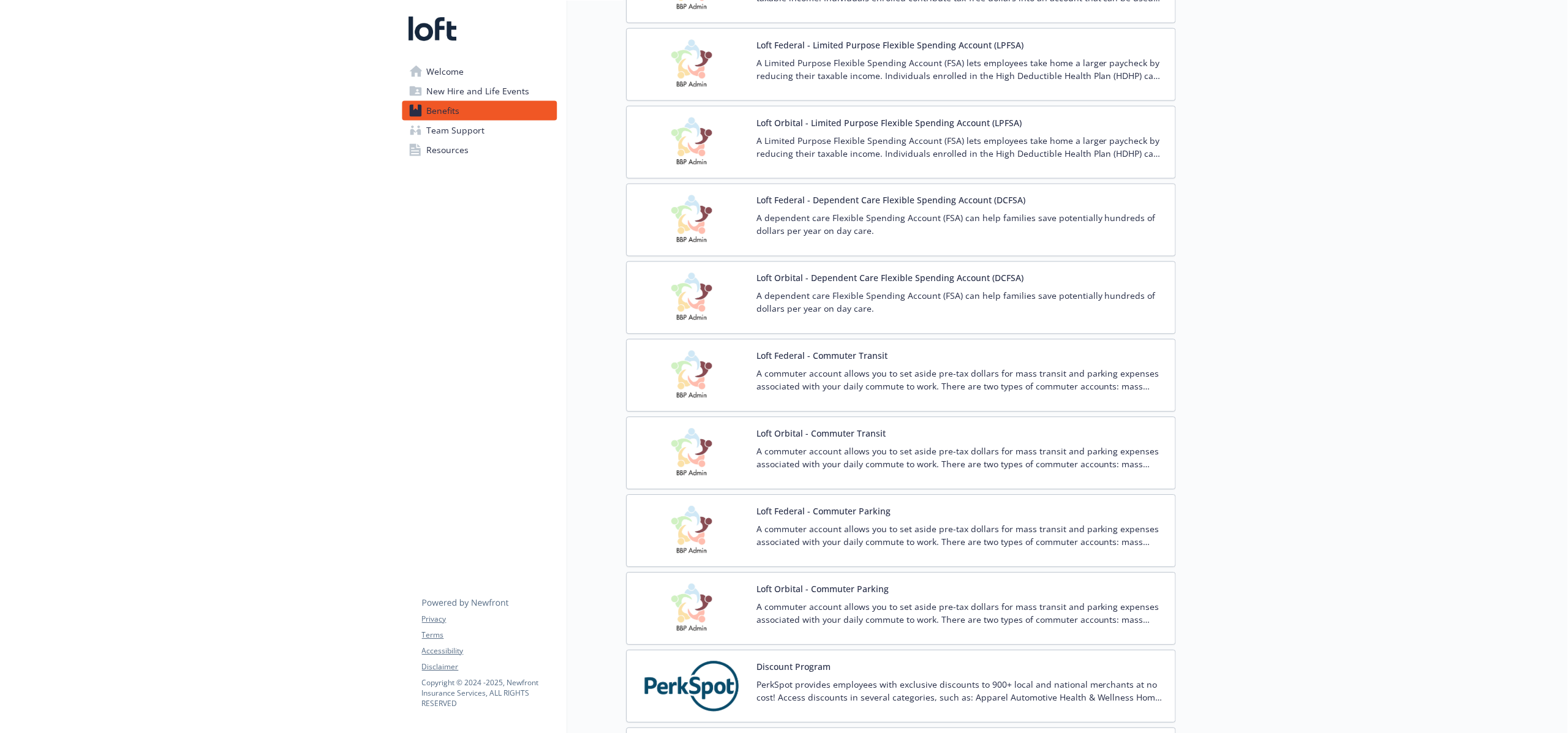
scroll to position [1658, 0]
click at [1164, 249] on div "Loft Federal - Dependent Care Flexible Spending Account (DCFSA) A dependent car…" at bounding box center [901, 220] width 550 height 73
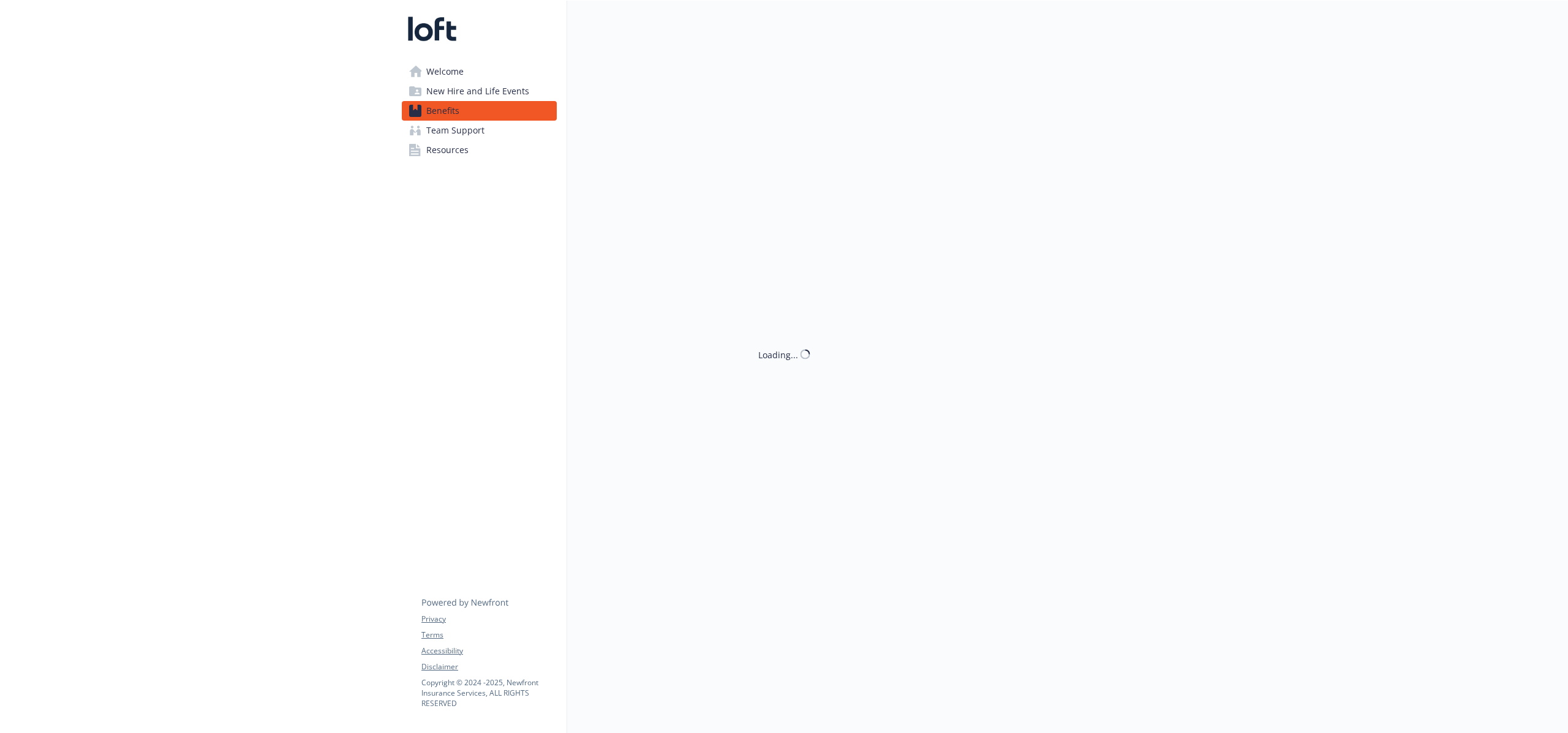
scroll to position [1658, 0]
